Goal: Share content: Share content

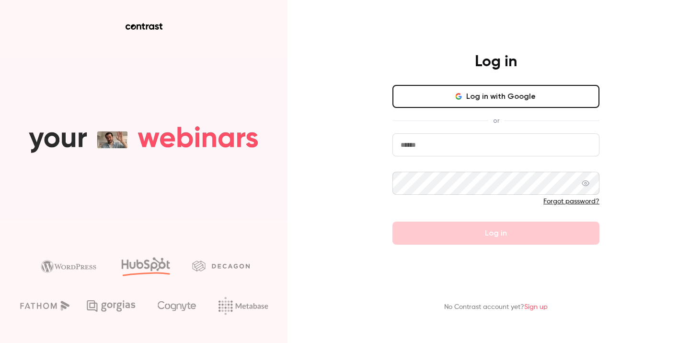
click at [431, 141] on input "email" at bounding box center [495, 144] width 207 height 23
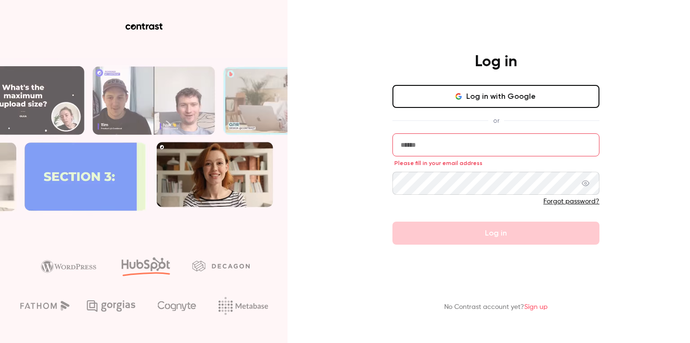
type input "**********"
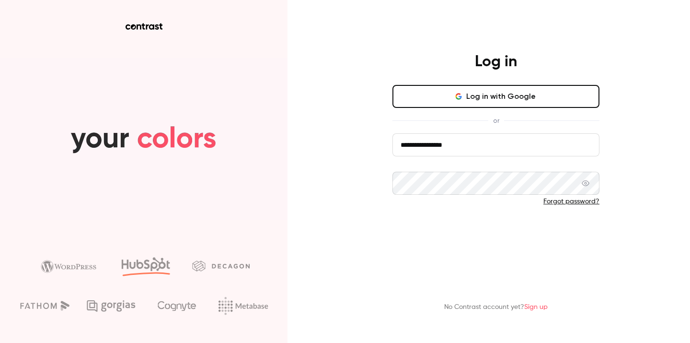
click at [475, 222] on button "Log in" at bounding box center [495, 232] width 207 height 23
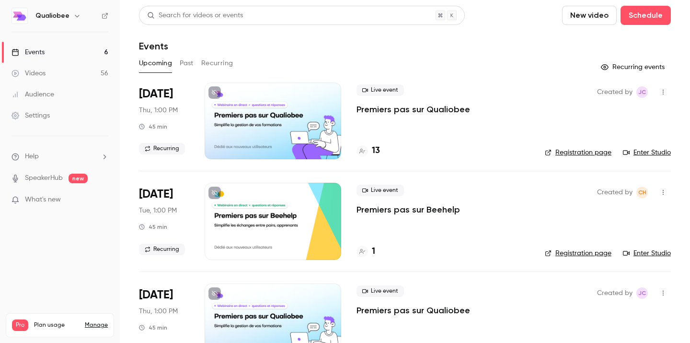
click at [32, 71] on div "Videos" at bounding box center [29, 74] width 34 height 10
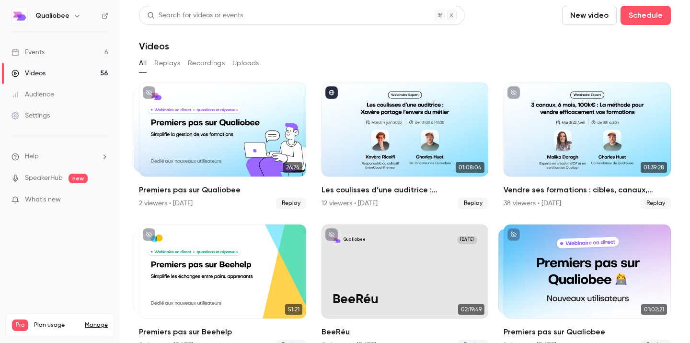
click at [165, 57] on button "Replays" at bounding box center [167, 63] width 26 height 15
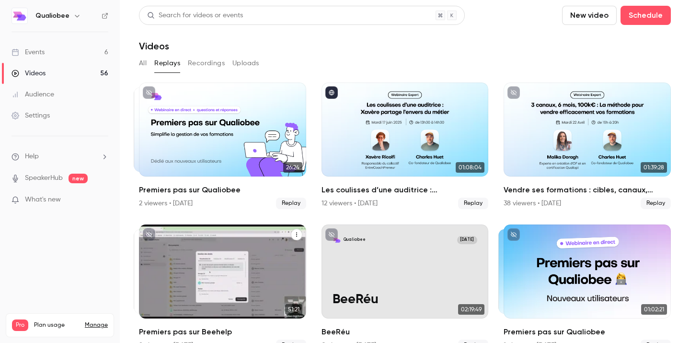
click at [230, 302] on div "Premiers pas sur Beehelp" at bounding box center [222, 271] width 167 height 94
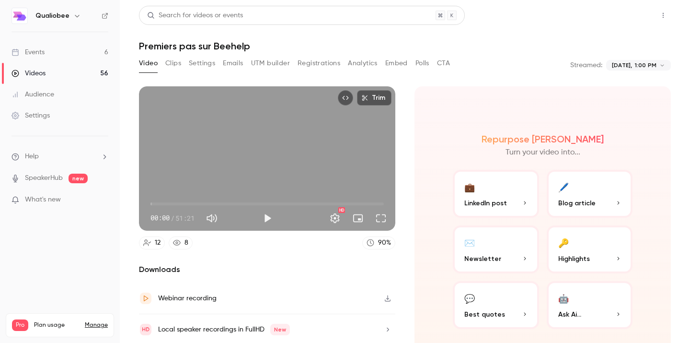
click at [638, 17] on button "Share" at bounding box center [629, 15] width 38 height 19
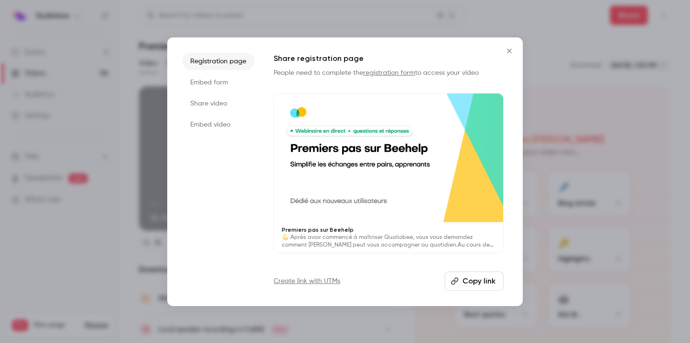
click at [468, 278] on button "Copy link" at bounding box center [474, 280] width 59 height 19
